Goal: Task Accomplishment & Management: Manage account settings

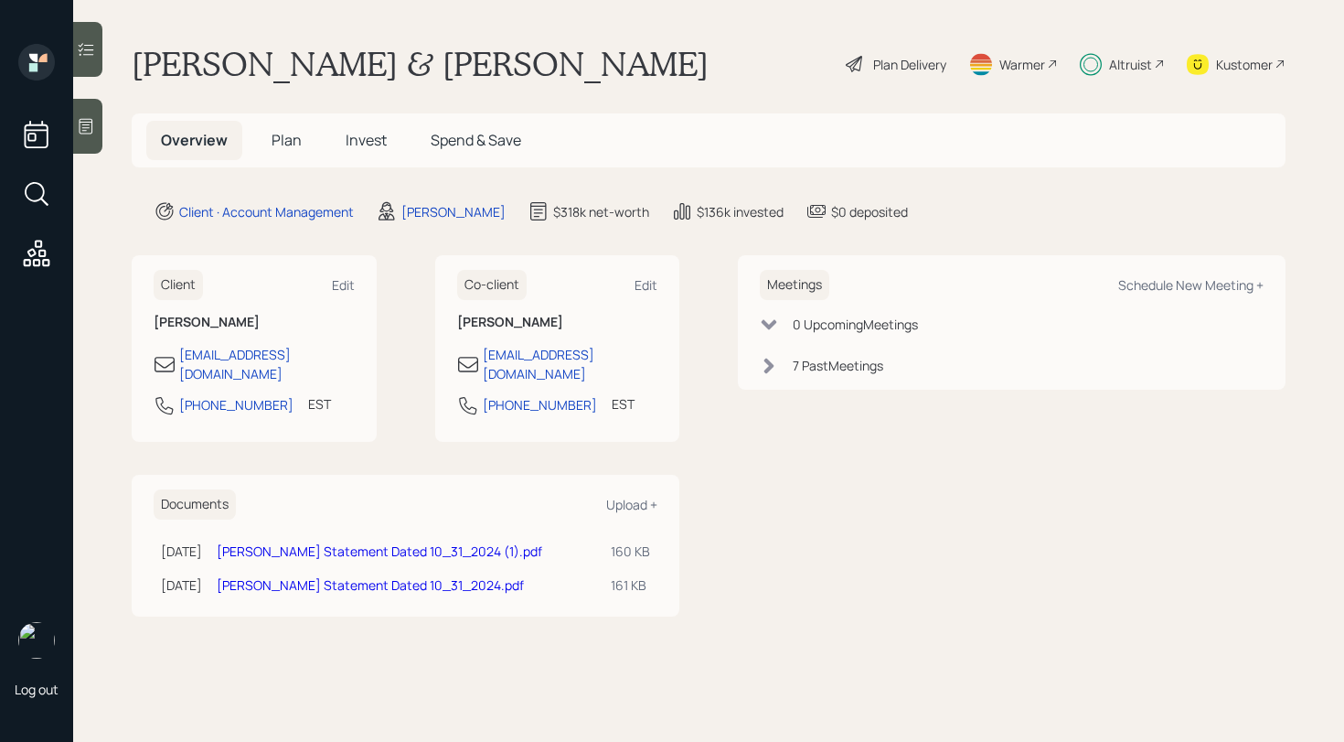
click at [92, 42] on icon at bounding box center [86, 49] width 18 height 18
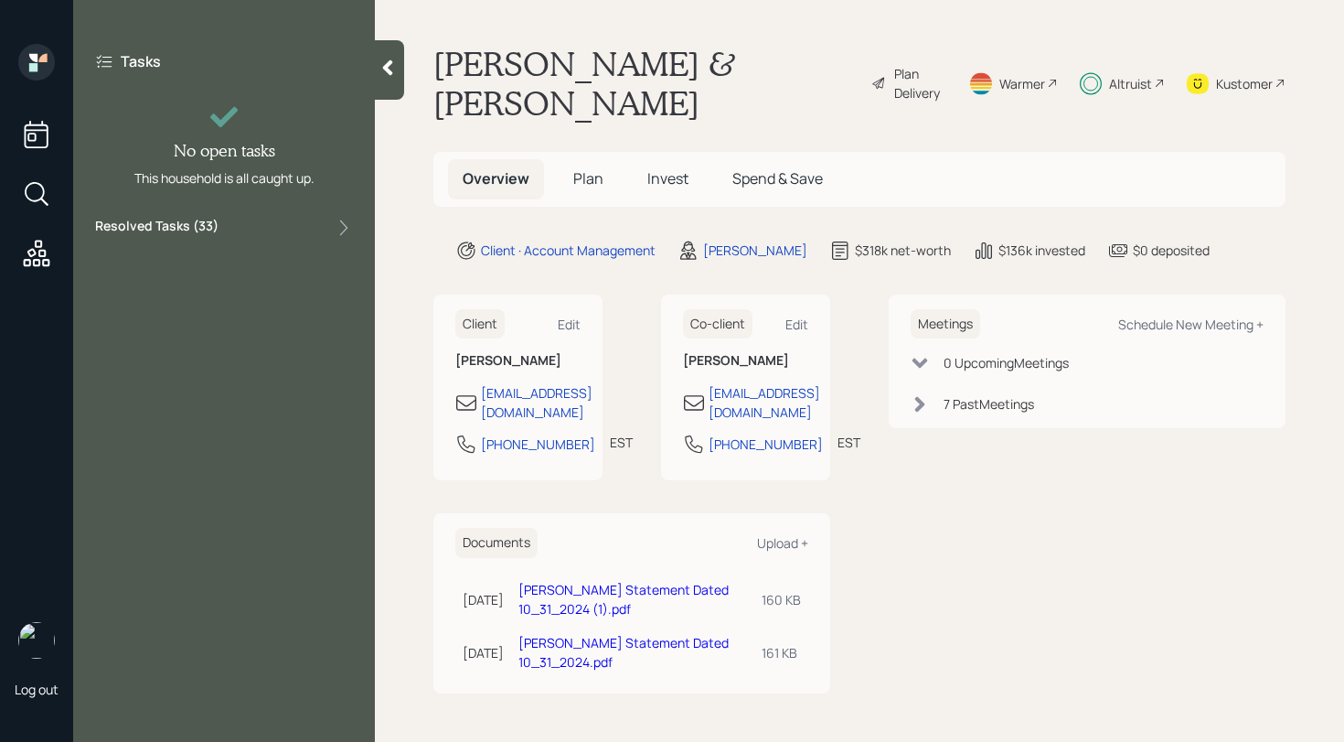
click at [231, 228] on div "Resolved Tasks ( 33 )" at bounding box center [224, 228] width 258 height 22
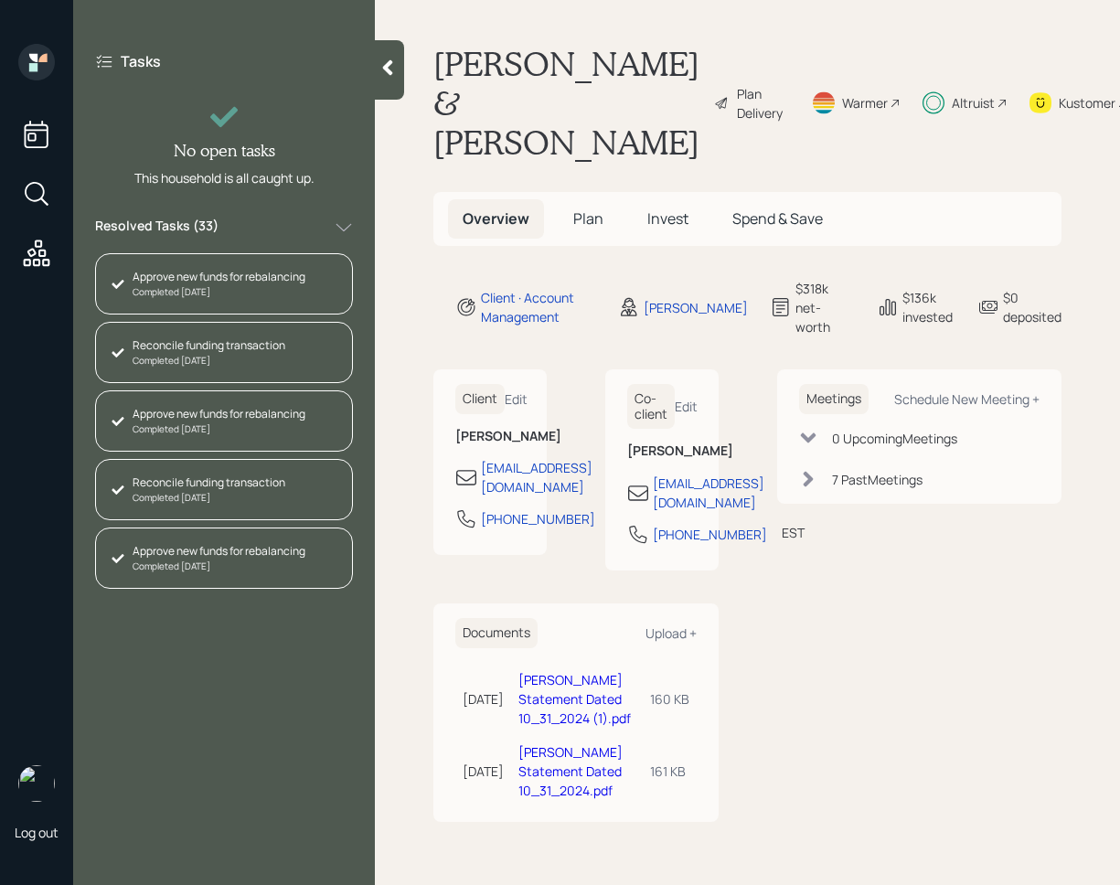
scroll to position [1913, 0]
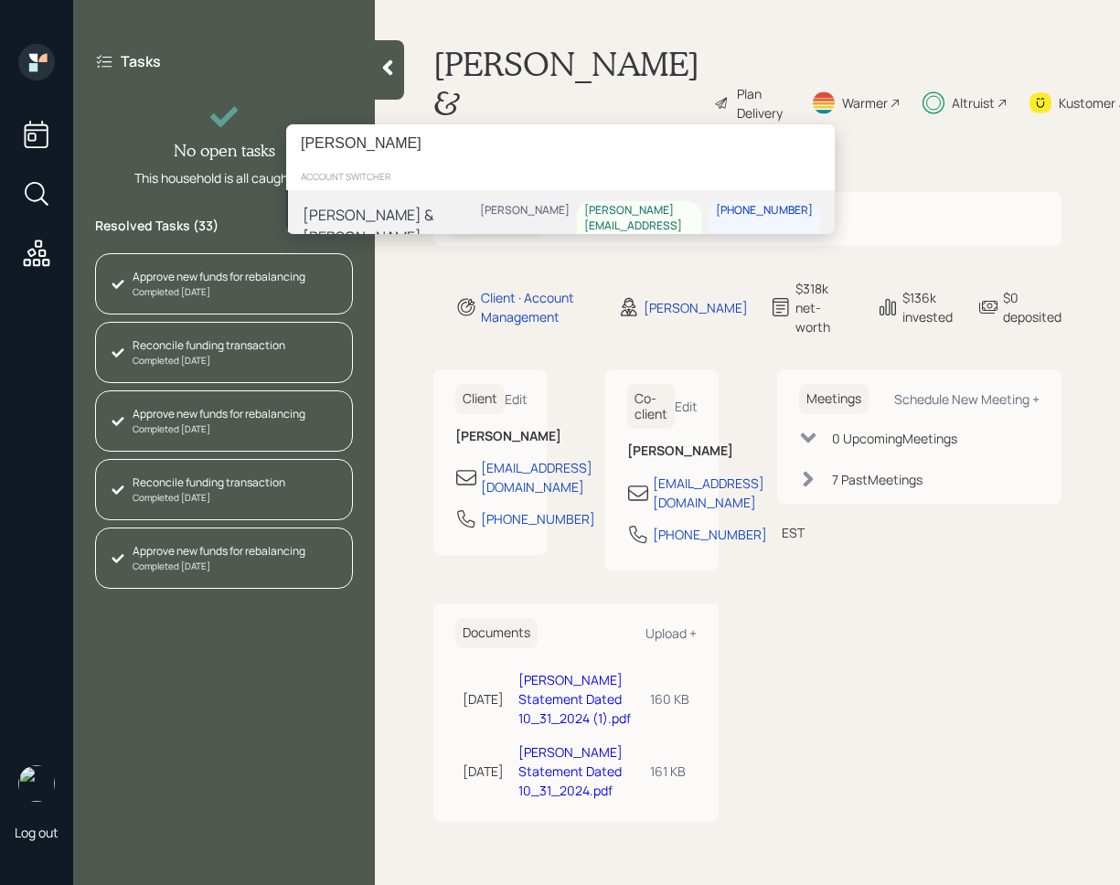
type input "[PERSON_NAME]"
click at [500, 217] on div "David & Susan Kunold Michael Russo d.kunold@sbcglobal.net 214-616-4231" at bounding box center [560, 225] width 549 height 71
